Goal: Navigation & Orientation: Understand site structure

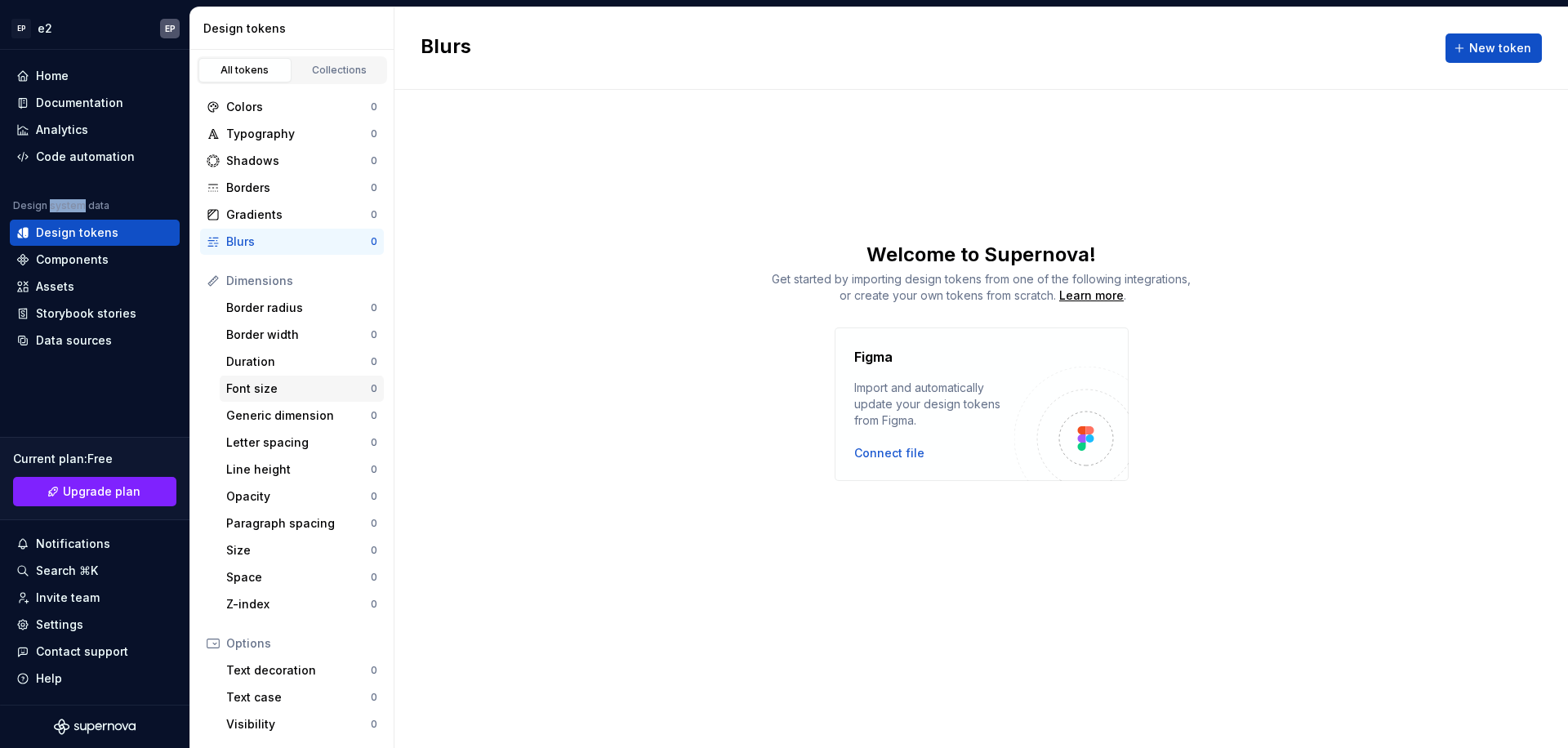
click at [274, 381] on div "Font size" at bounding box center [299, 388] width 145 height 17
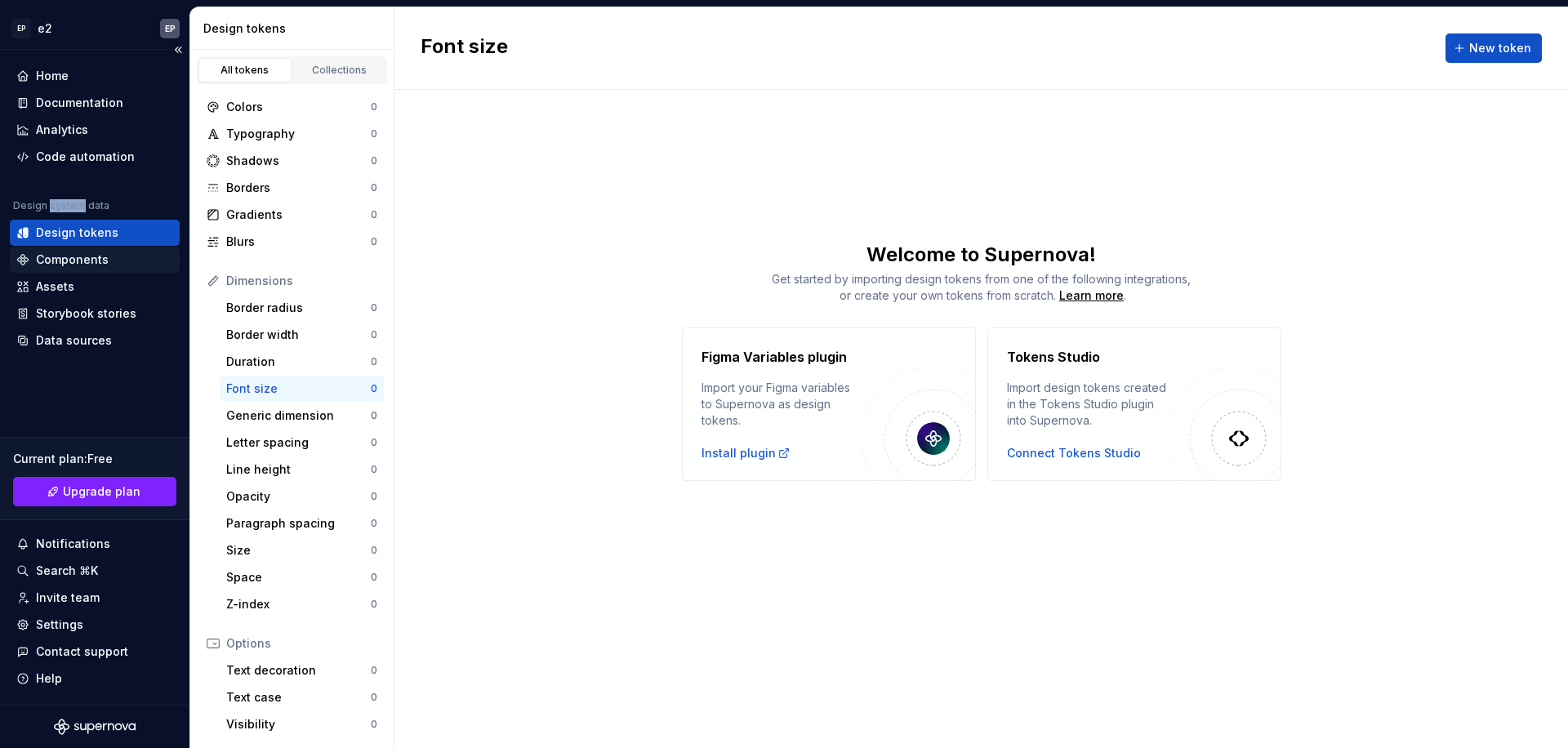
click at [54, 260] on div "Components" at bounding box center [71, 259] width 72 height 17
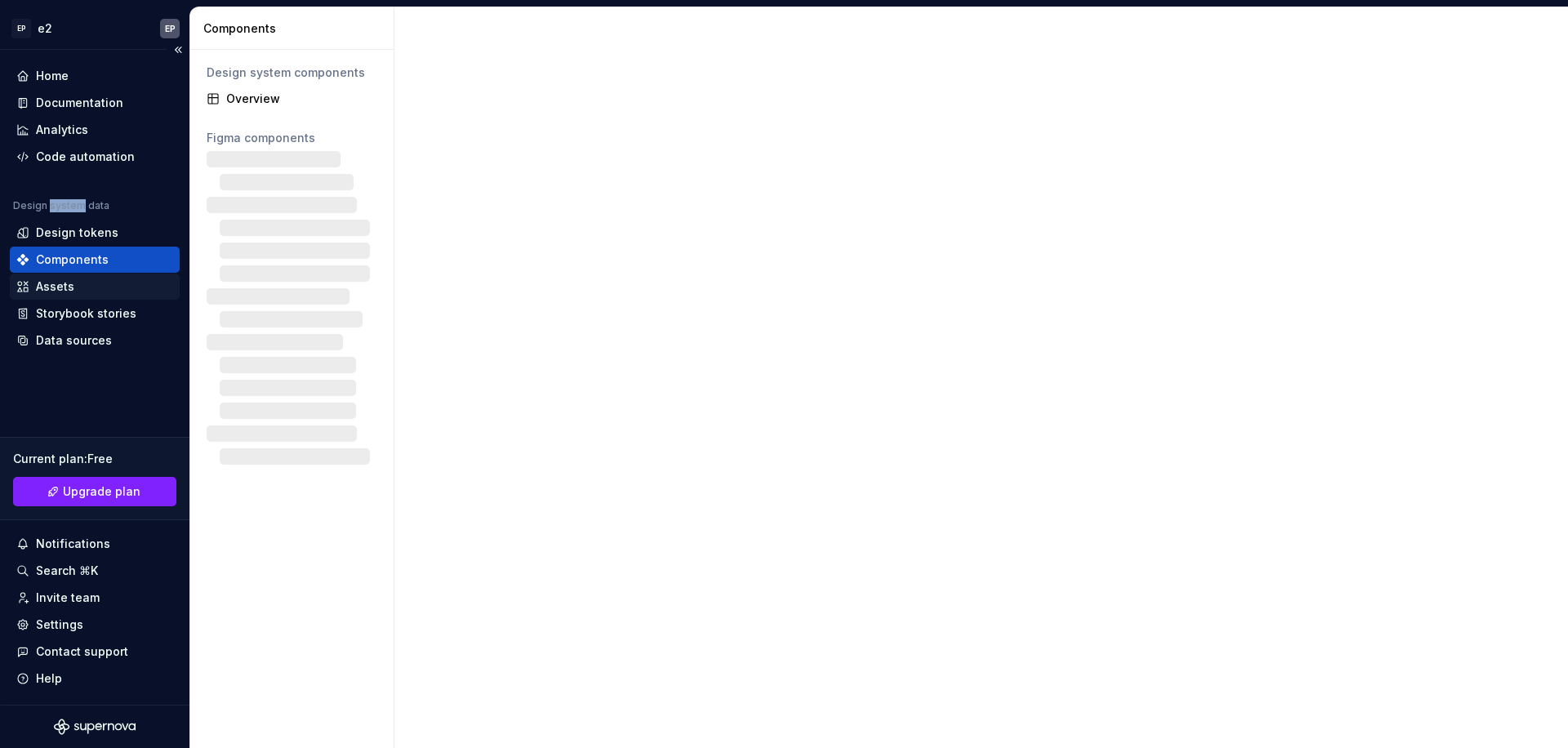
click at [66, 290] on div "Assets" at bounding box center [55, 286] width 38 height 17
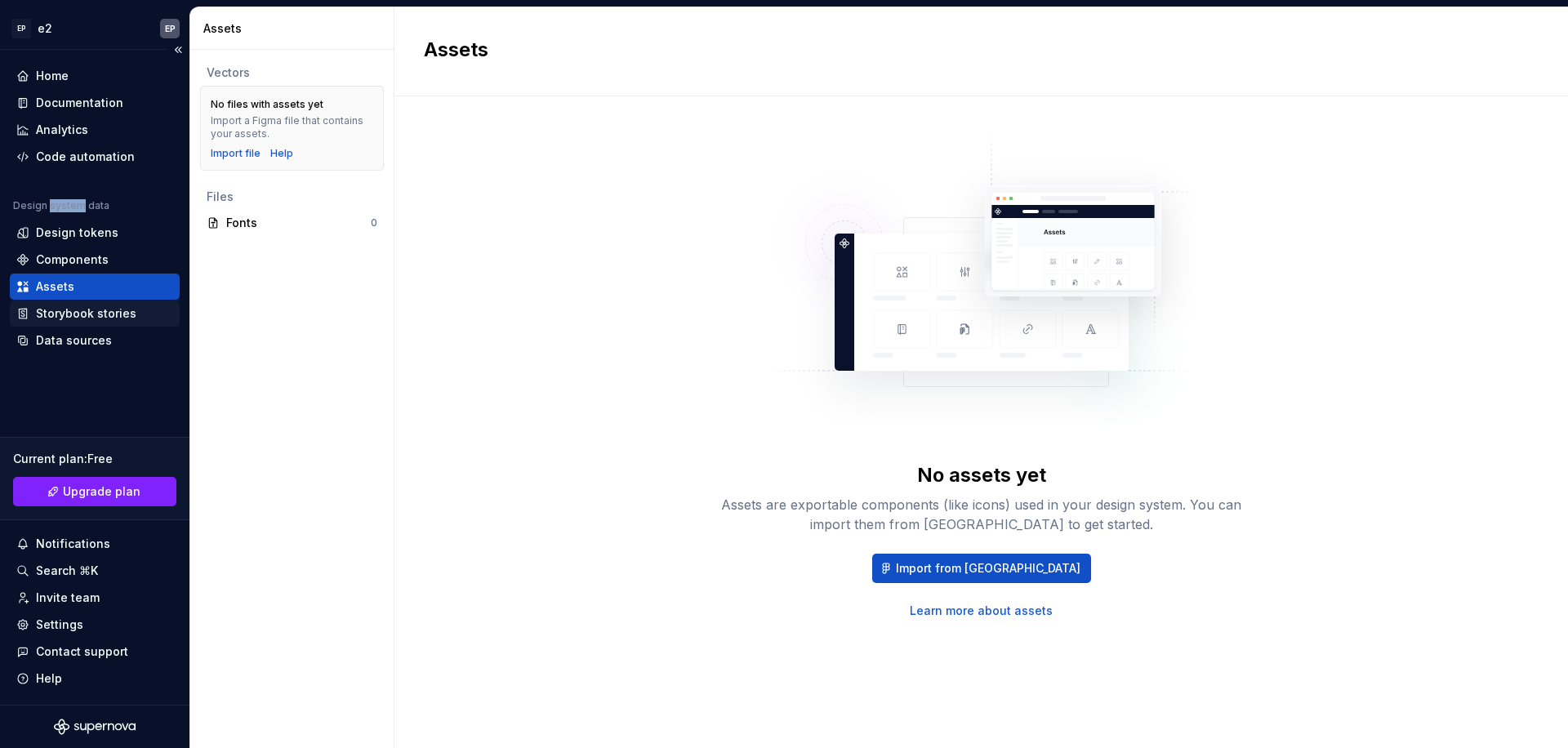
click at [80, 313] on div "Storybook stories" at bounding box center [85, 313] width 100 height 17
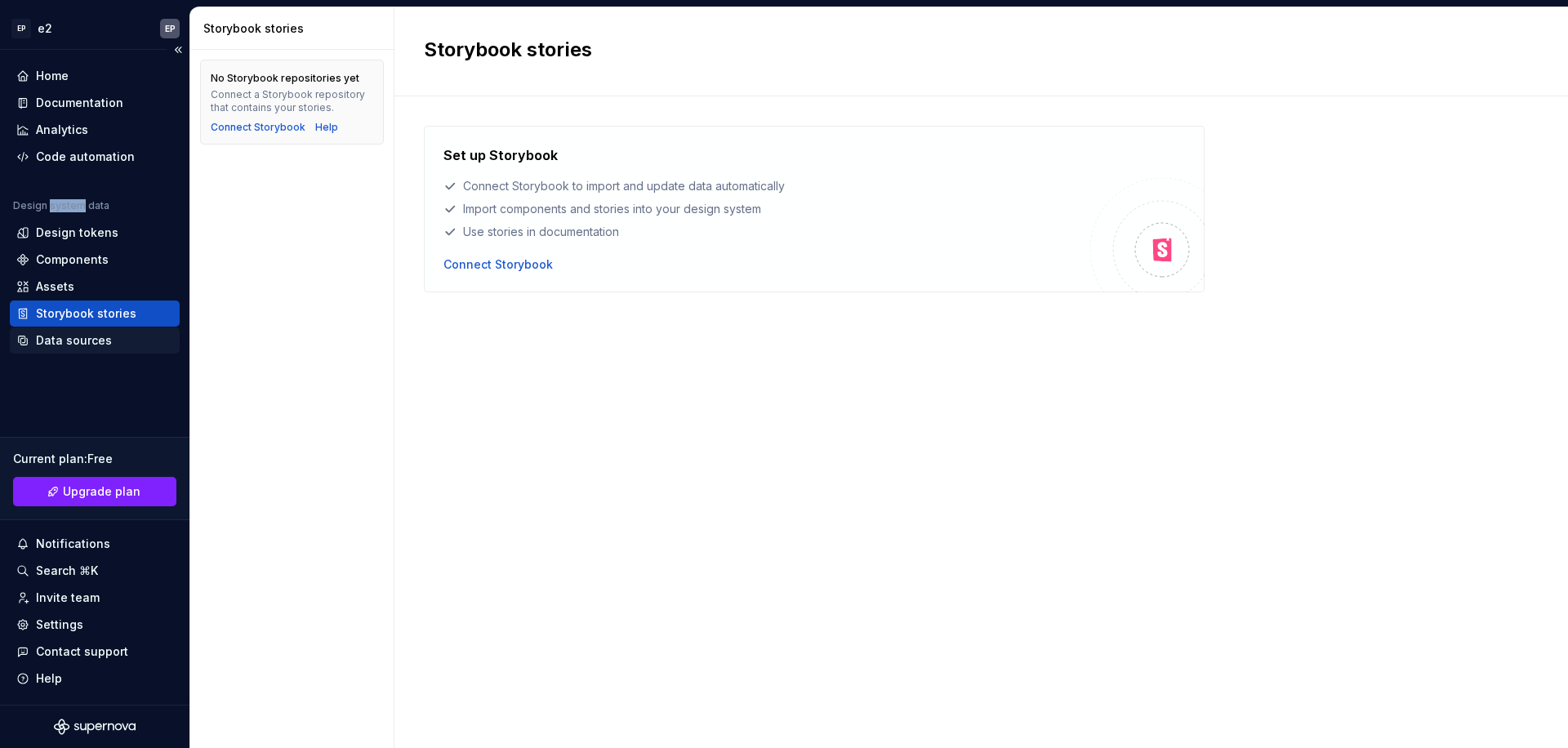
click at [120, 336] on div "Data sources" at bounding box center [95, 340] width 157 height 17
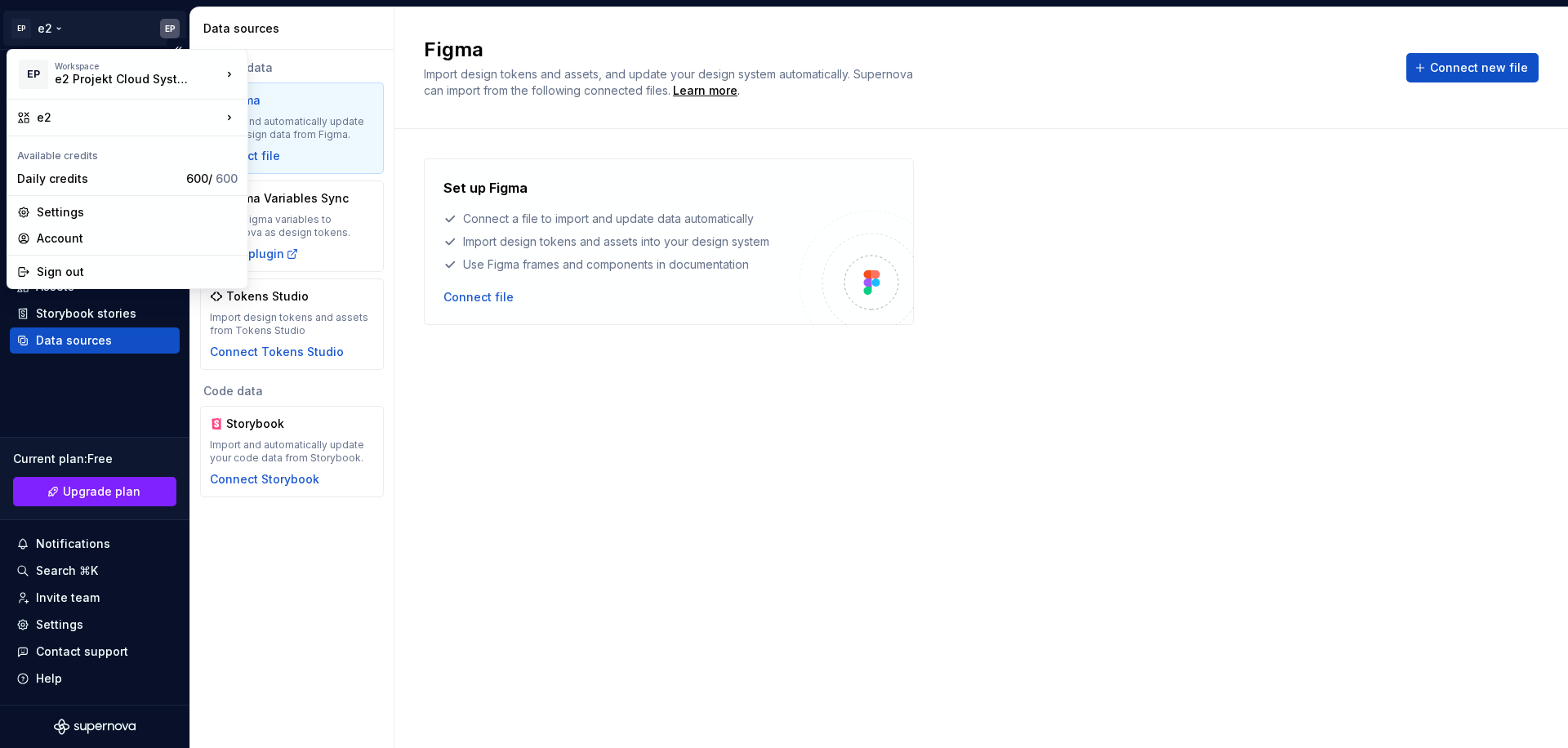
click at [70, 28] on html "EP e2 EP Home Documentation Analytics Code automation Design system data Design…" at bounding box center [784, 374] width 1568 height 748
click at [97, 76] on div "e2 Projekt Cloud Systems GmbH" at bounding box center [124, 79] width 138 height 17
